Goal: Transaction & Acquisition: Purchase product/service

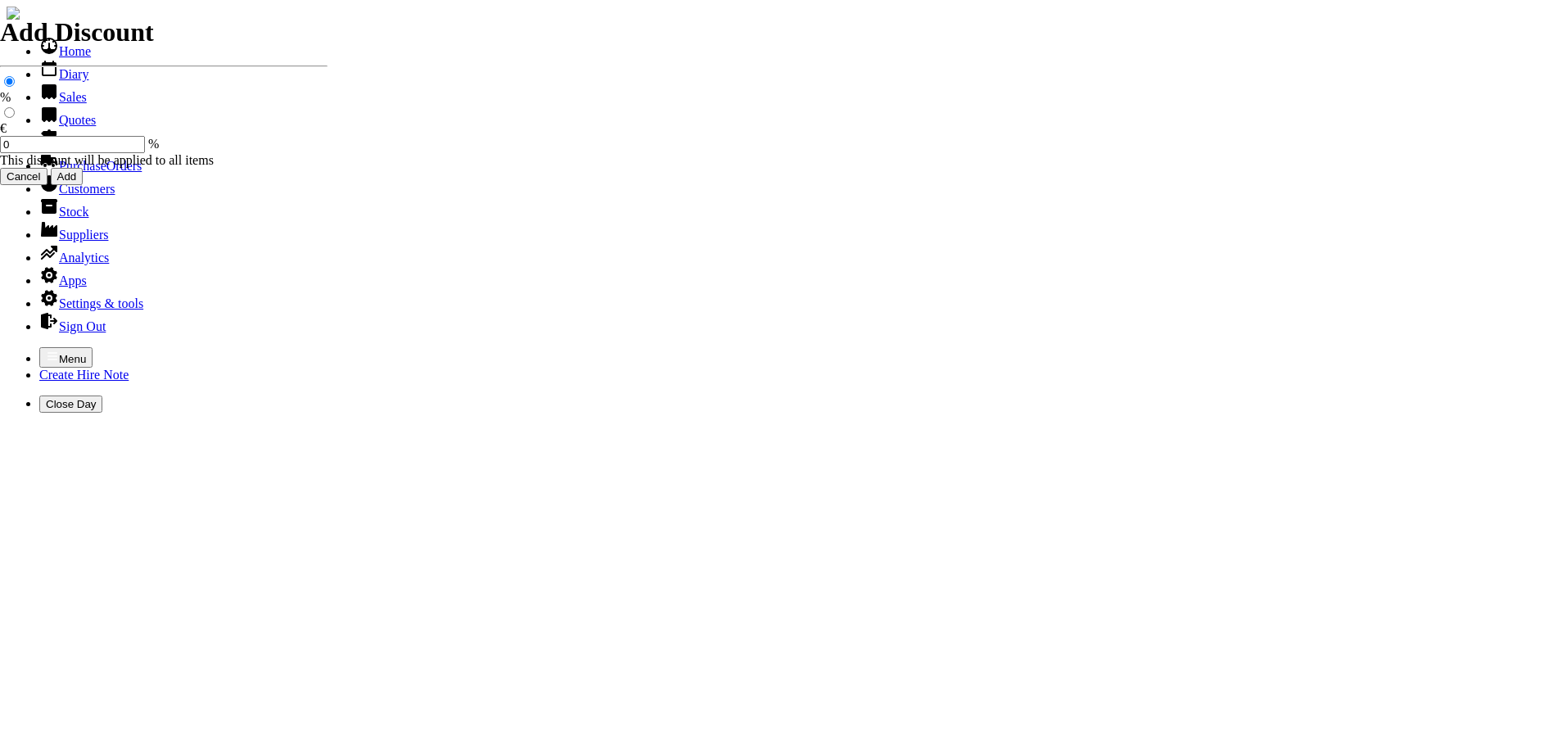
select select "HO"
click at [47, 352] on icon "button" at bounding box center [52, 355] width 10 height 7
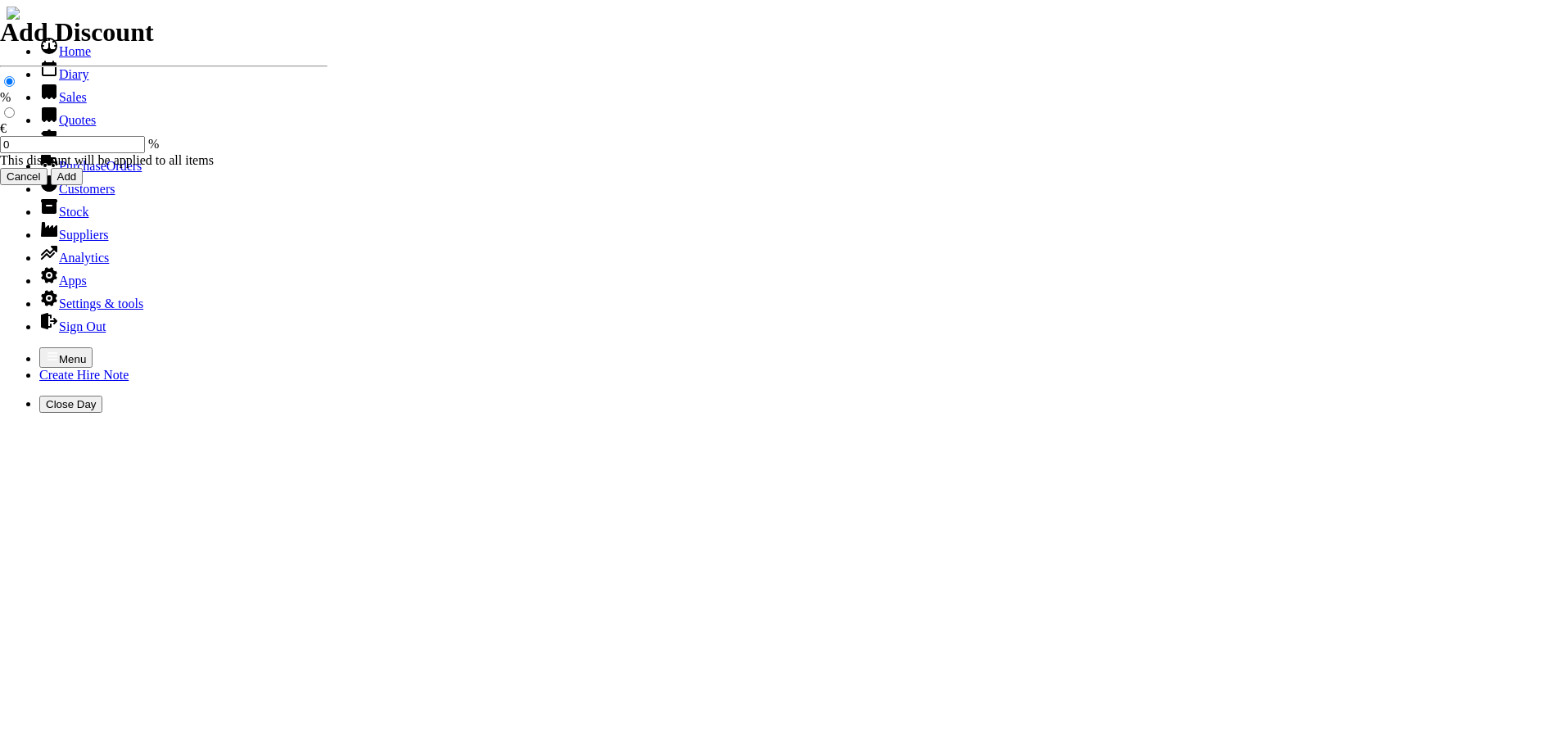
click at [44, 104] on link "Sales" at bounding box center [62, 97] width 47 height 14
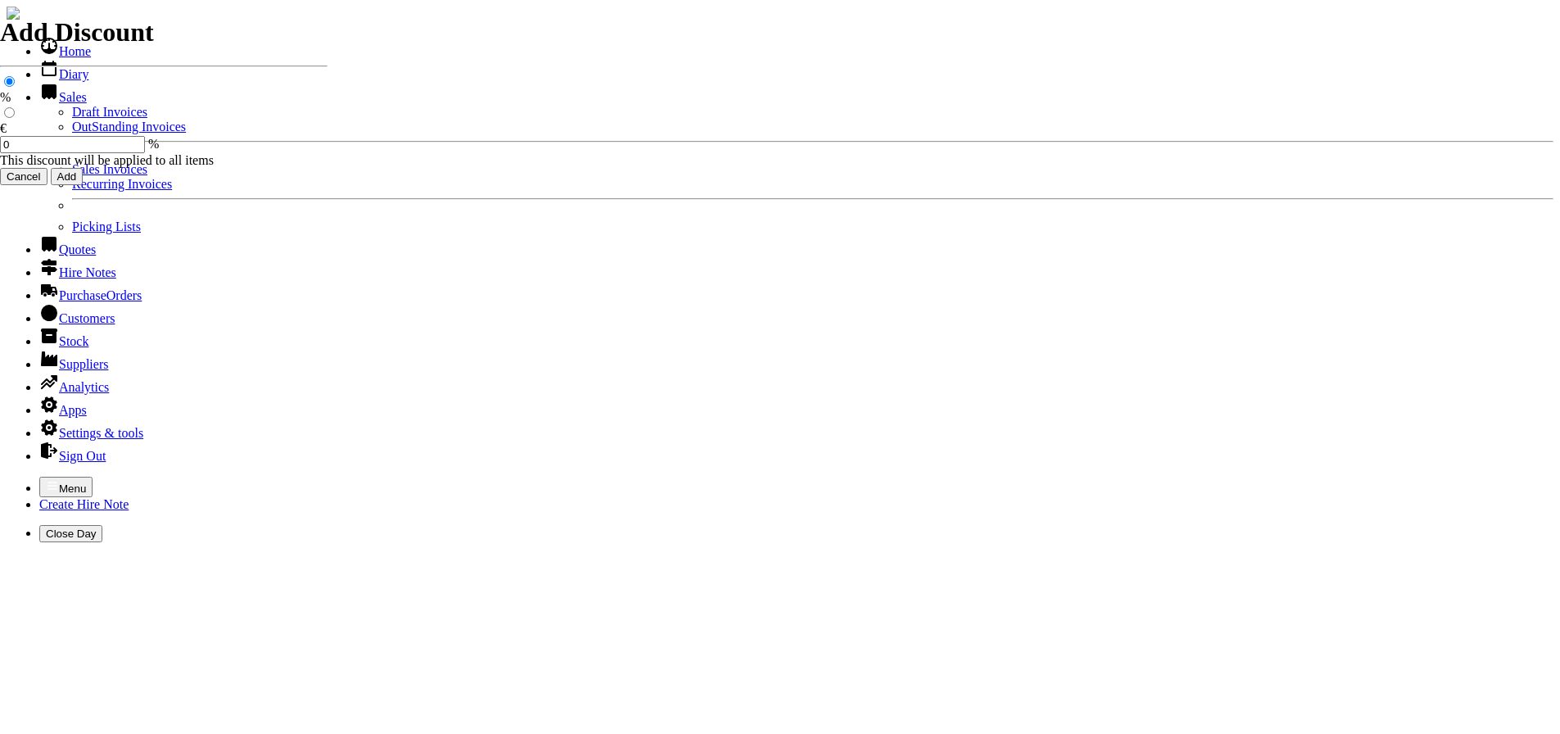
click at [72, 176] on link "Sales Invoices" at bounding box center [109, 169] width 75 height 14
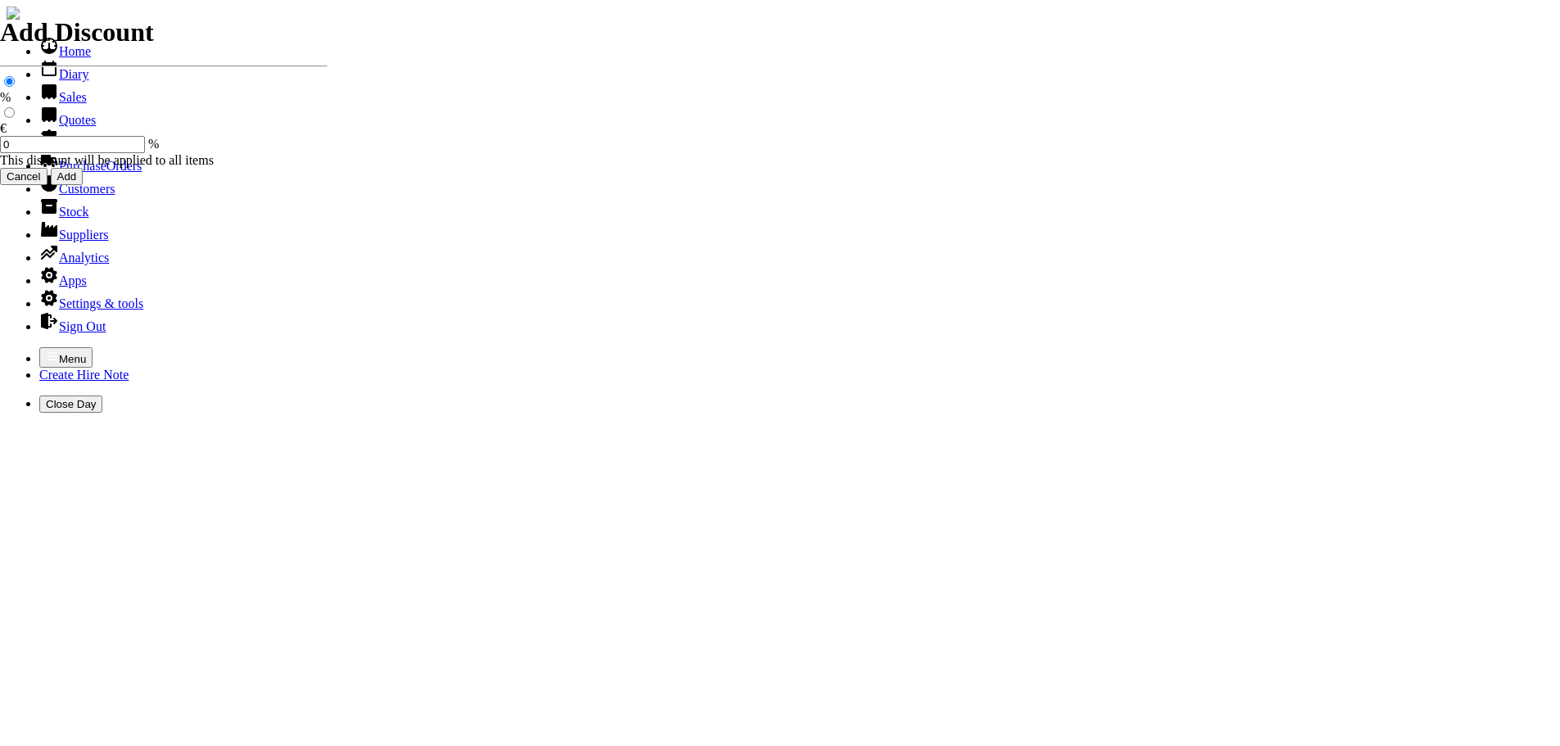
select select "HO"
type input "durca"
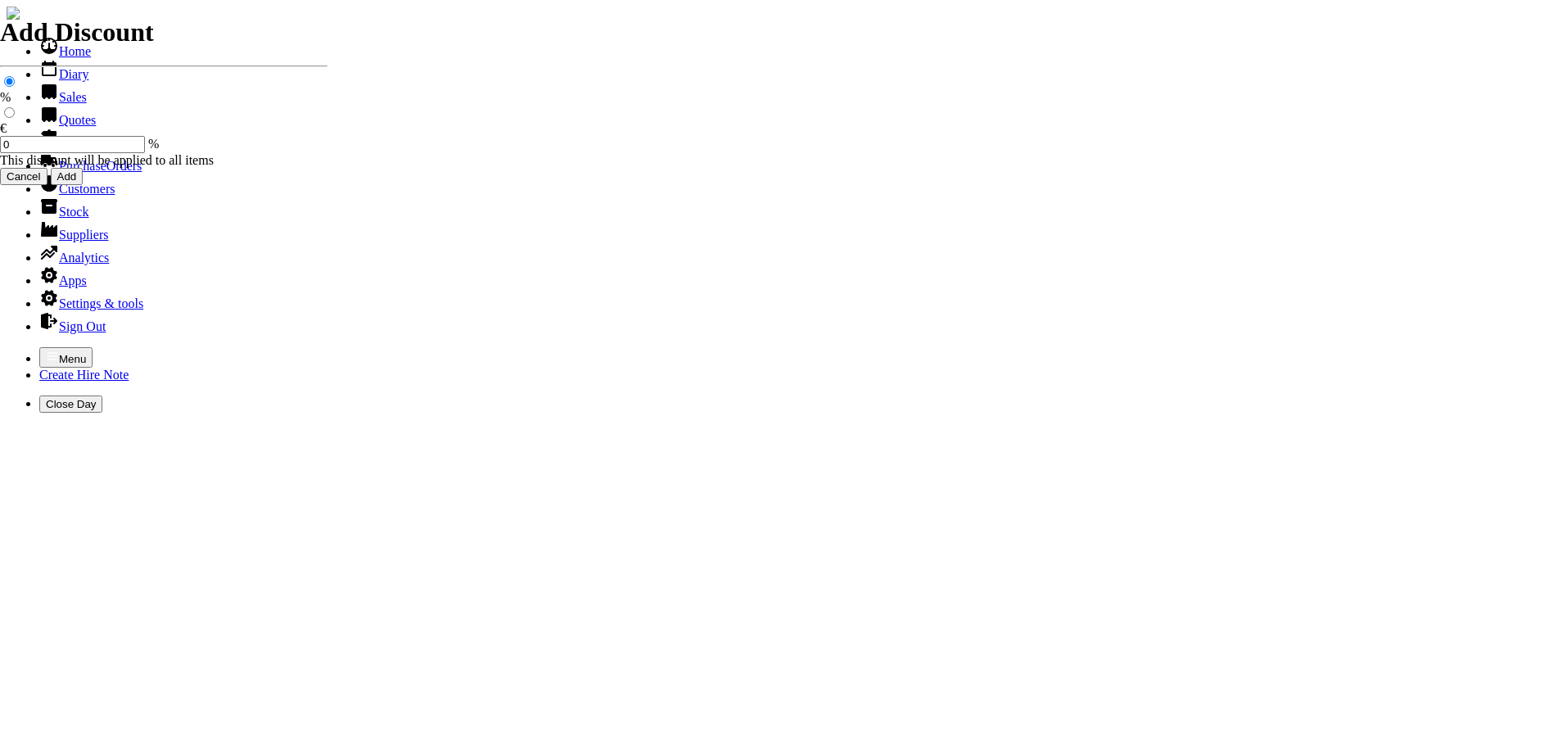
type input "alan"
type input "spurious goods"
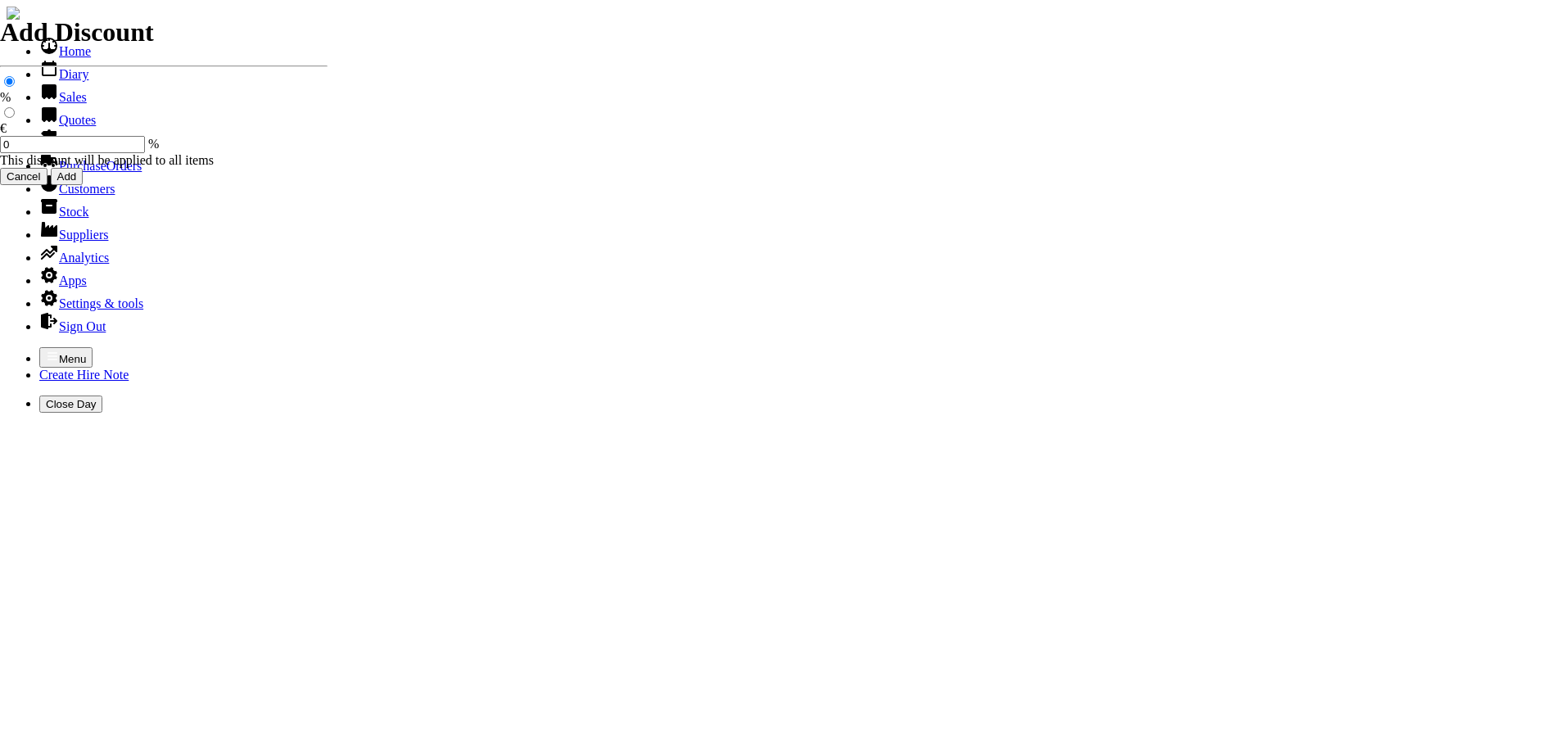
type input "s"
type input "S"
type input "WATER FITTINGS FOR STIHL CONSAW"
type input "45.00"
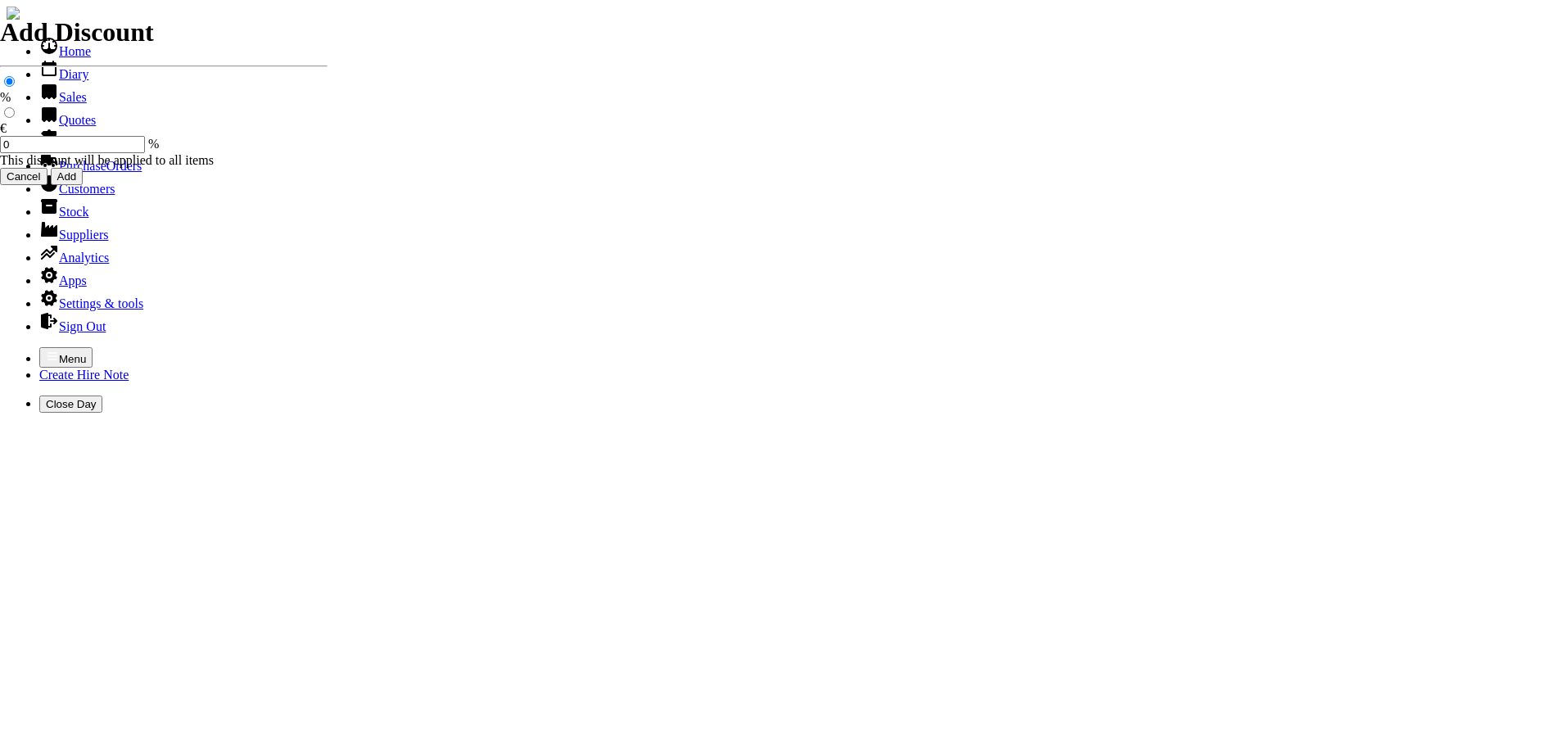
type input "spurious goods"
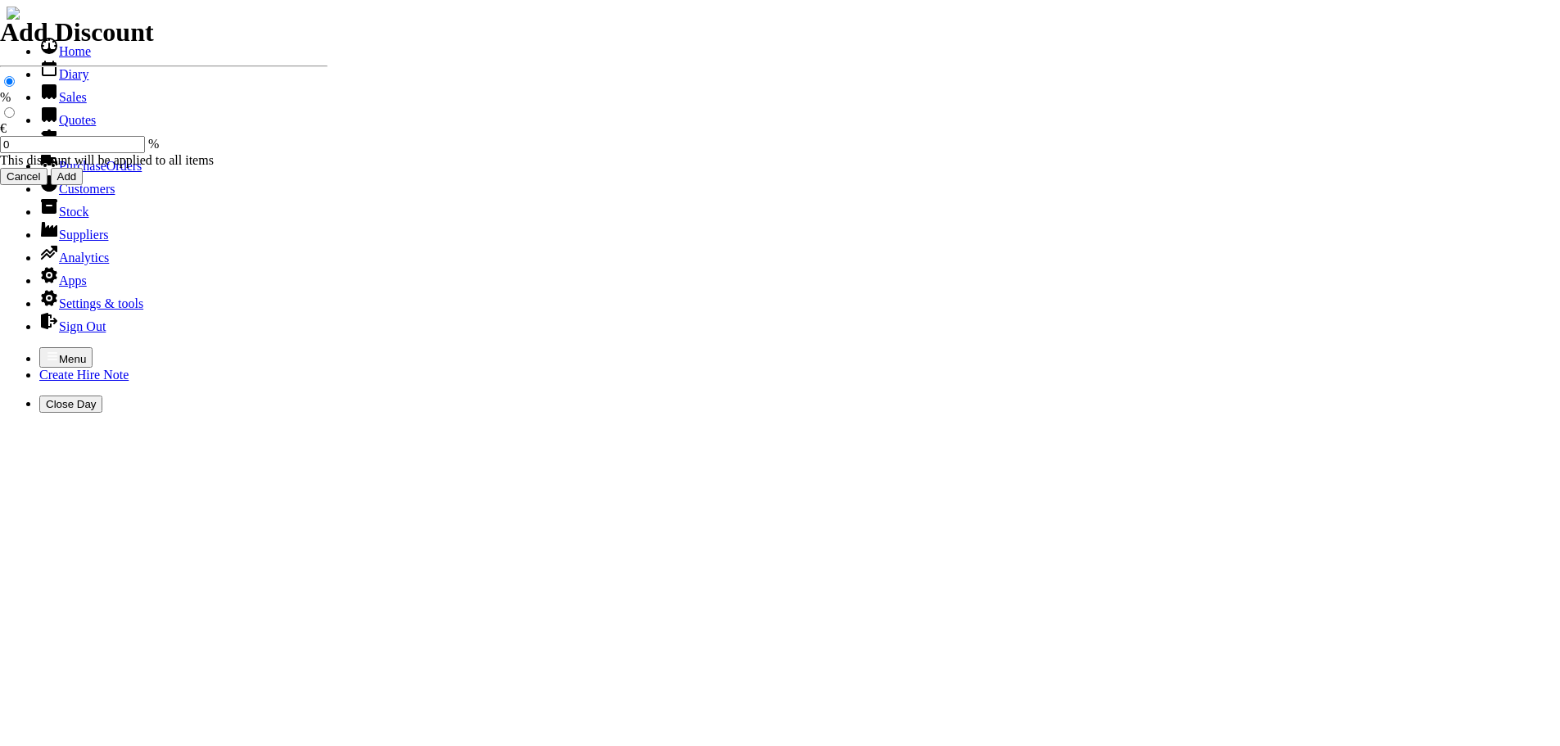
type input "s"
type input "CHAINSAW FILES ( 5/32 )"
type input "4.00"
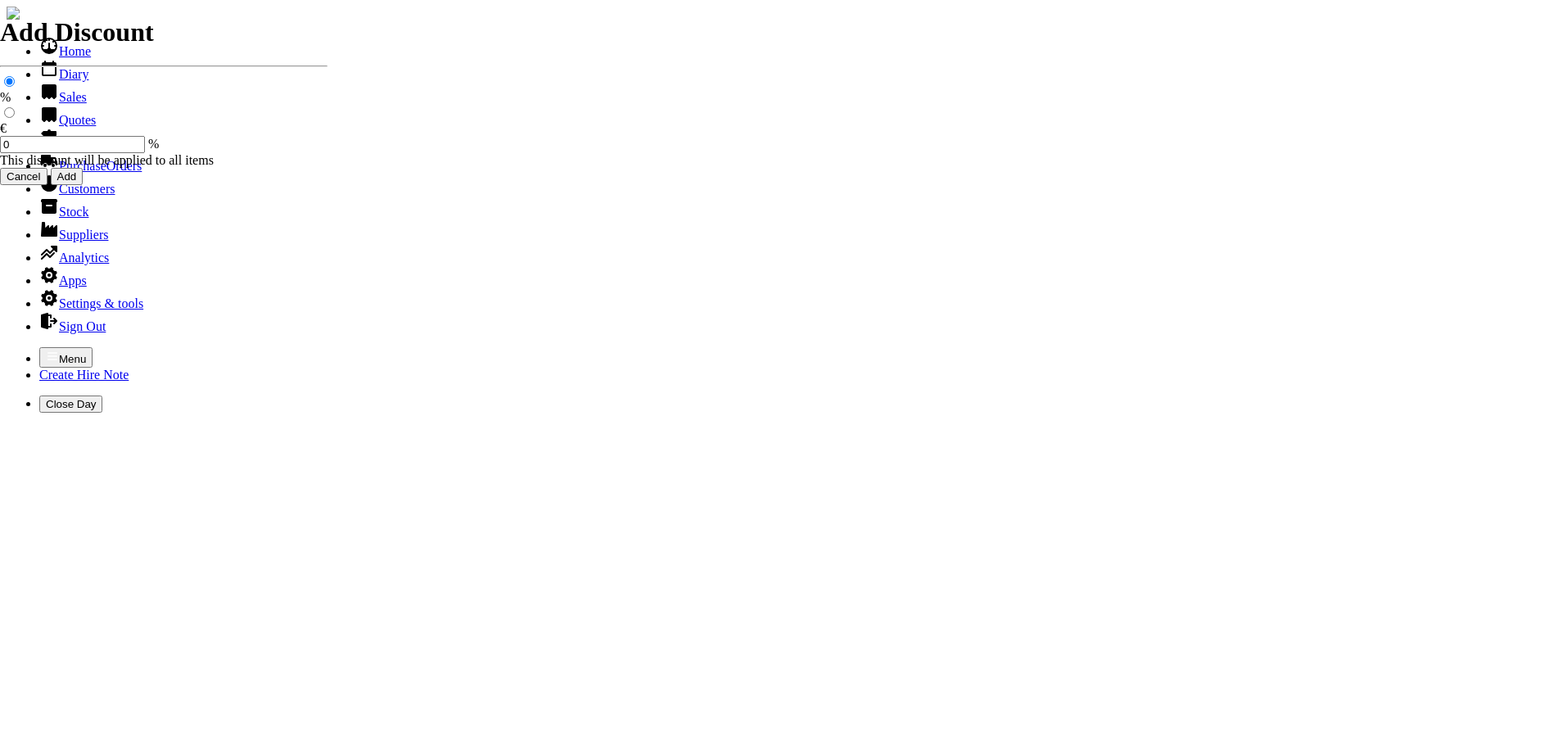
type input "2"
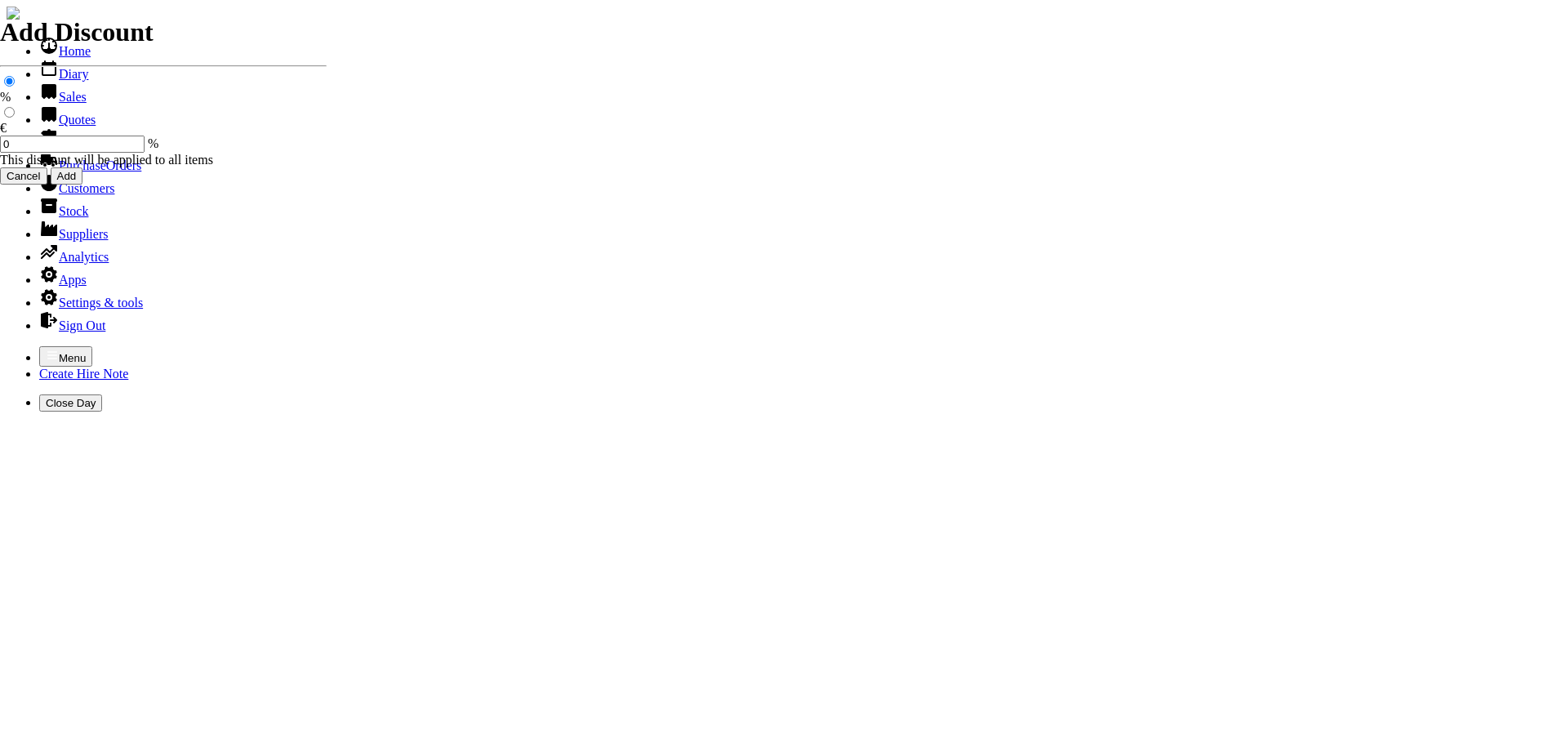
type input "101533"
type input "info@durcanfencing.ie"
type input "ambrose durcan"
